Goal: Find specific page/section: Find specific page/section

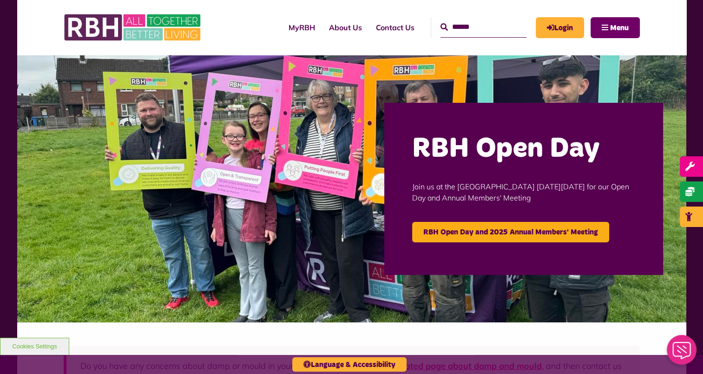
click at [600, 24] on button "Menu" at bounding box center [614, 27] width 49 height 21
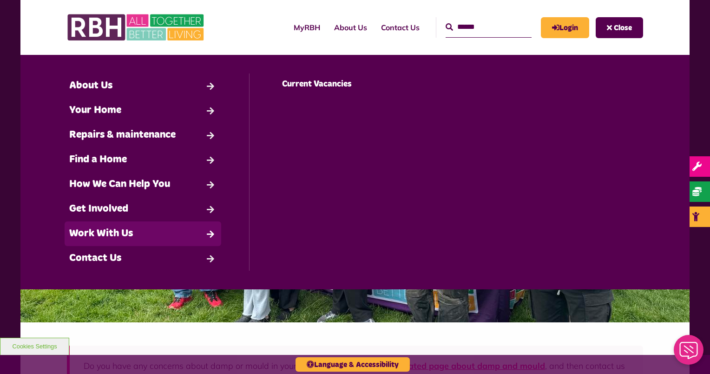
click at [131, 226] on link "Work With Us" at bounding box center [143, 233] width 157 height 25
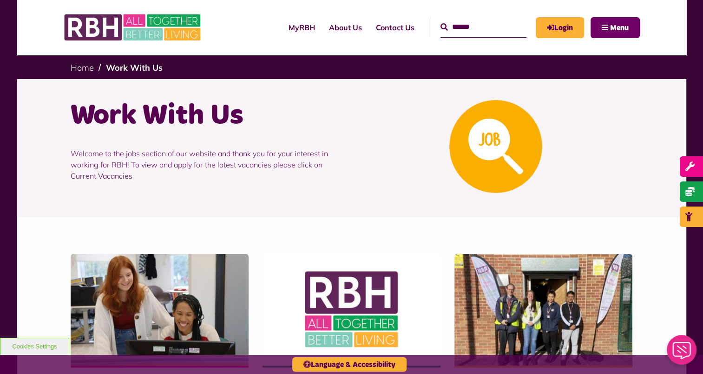
click at [610, 30] on span "Menu" at bounding box center [619, 27] width 19 height 7
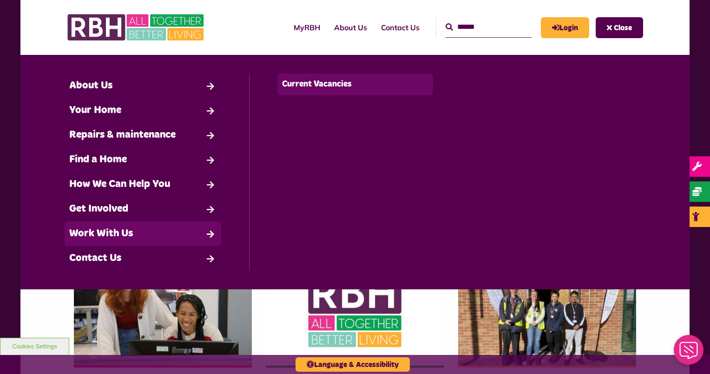
click at [309, 81] on link "Current Vacancies" at bounding box center [355, 84] width 156 height 22
